Goal: Use online tool/utility: Utilize a website feature to perform a specific function

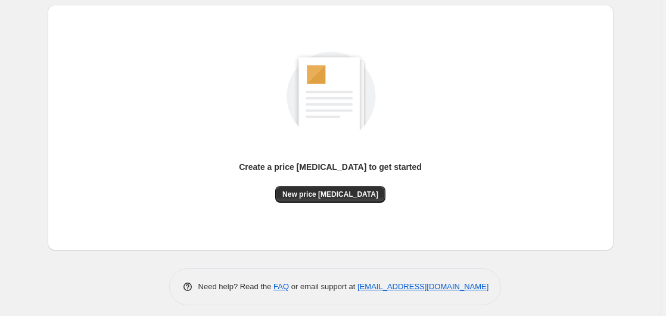
scroll to position [131, 0]
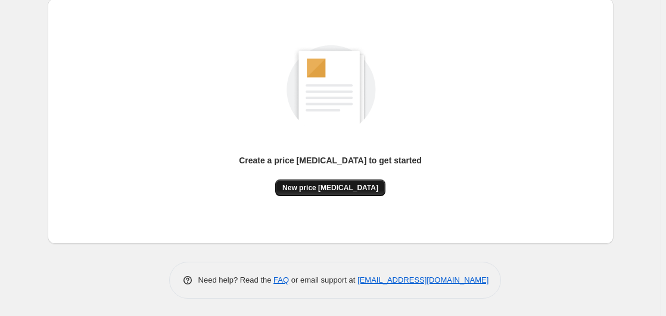
click at [318, 182] on button "New price [MEDICAL_DATA]" at bounding box center [330, 187] width 110 height 17
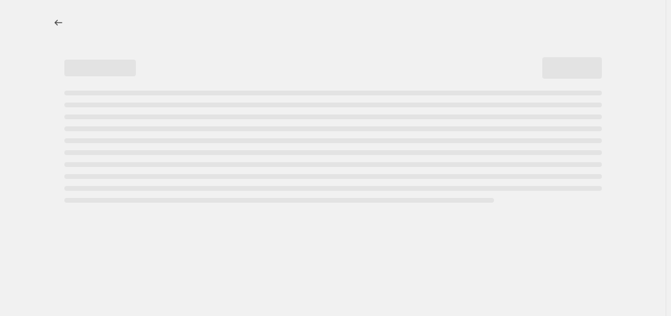
select select "percentage"
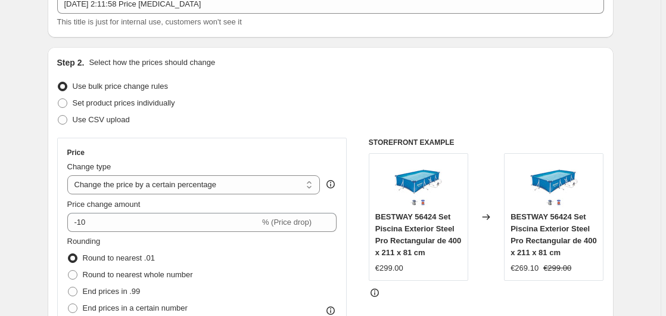
scroll to position [182, 0]
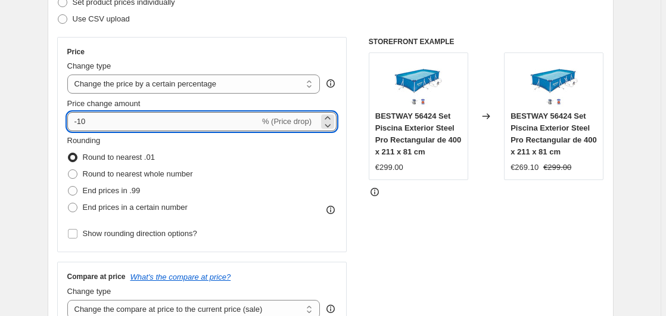
click at [137, 122] on input "-10" at bounding box center [163, 121] width 193 height 19
type input "-1"
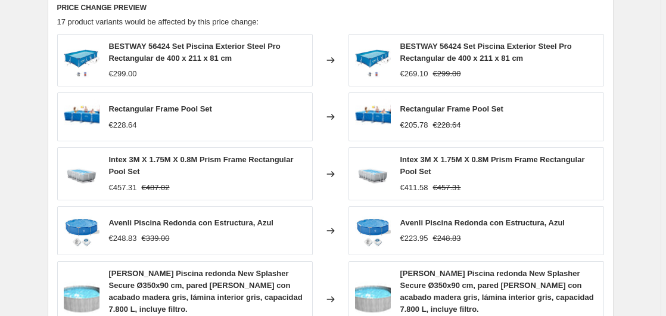
scroll to position [911, 0]
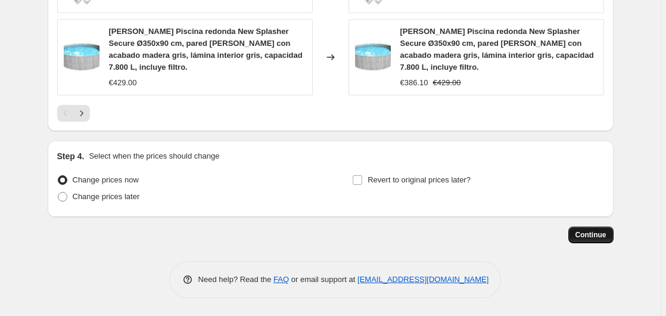
type input "-35"
click at [588, 229] on button "Continue" at bounding box center [591, 235] width 45 height 17
click at [586, 238] on span "Continue" at bounding box center [591, 235] width 31 height 10
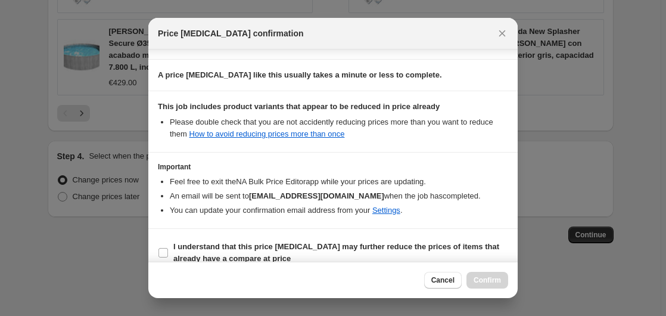
scroll to position [188, 0]
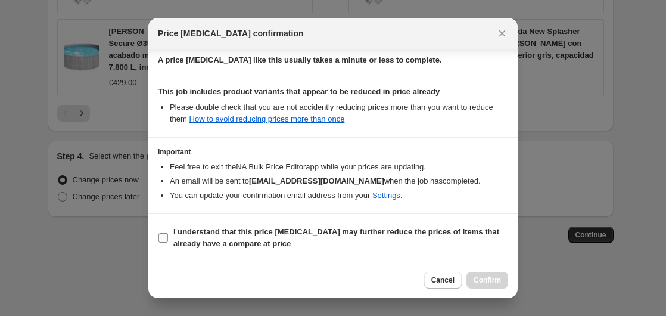
click at [210, 238] on span "I understand that this price [MEDICAL_DATA] may further reduce the prices of it…" at bounding box center [340, 238] width 335 height 24
click at [168, 238] on input "I understand that this price [MEDICAL_DATA] may further reduce the prices of it…" at bounding box center [164, 238] width 10 height 10
checkbox input "true"
click at [483, 276] on span "Confirm" at bounding box center [487, 280] width 27 height 10
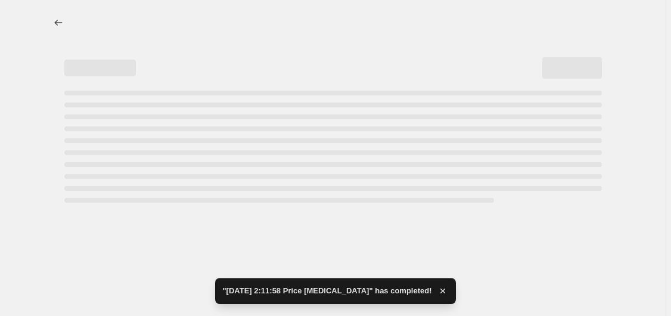
select select "percentage"
